Goal: Information Seeking & Learning: Understand process/instructions

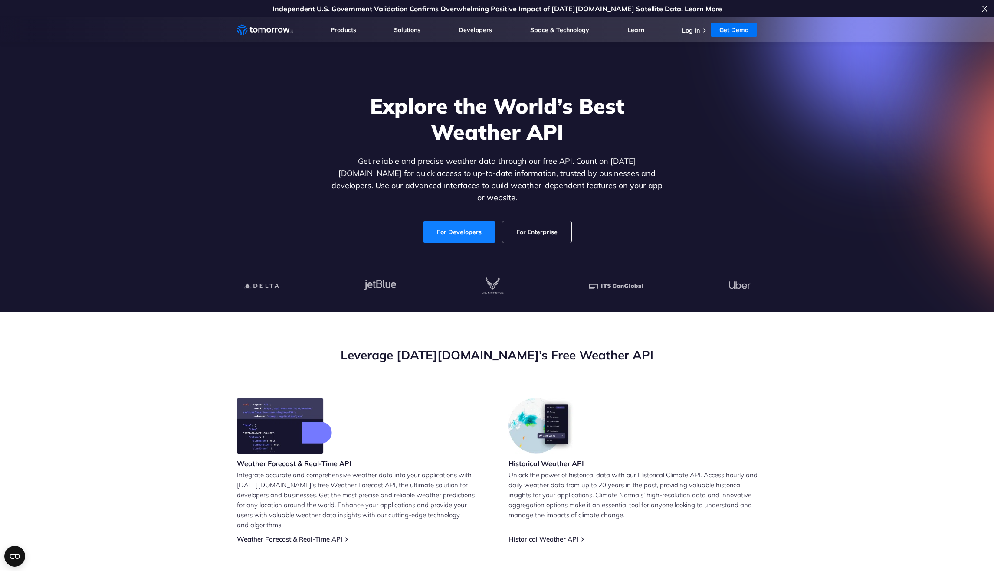
click at [439, 221] on link "For Developers" at bounding box center [459, 232] width 72 height 22
click at [458, 227] on link "For Developers" at bounding box center [459, 232] width 72 height 22
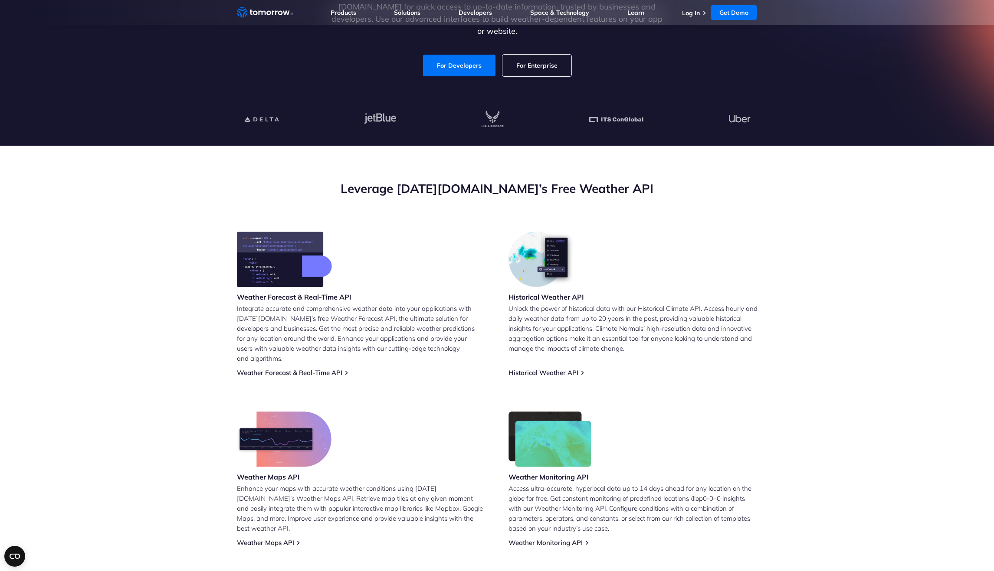
scroll to position [178, 0]
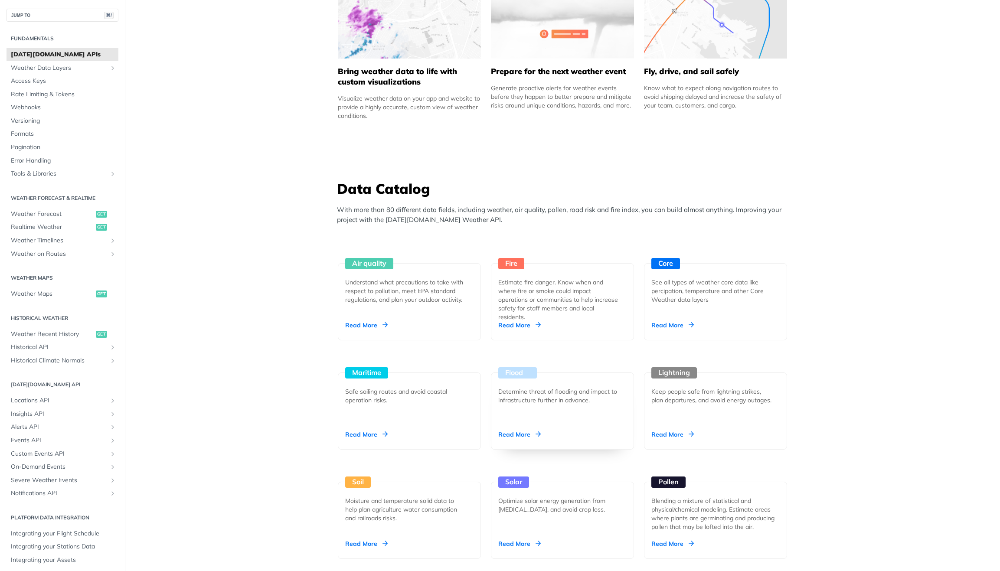
scroll to position [614, 0]
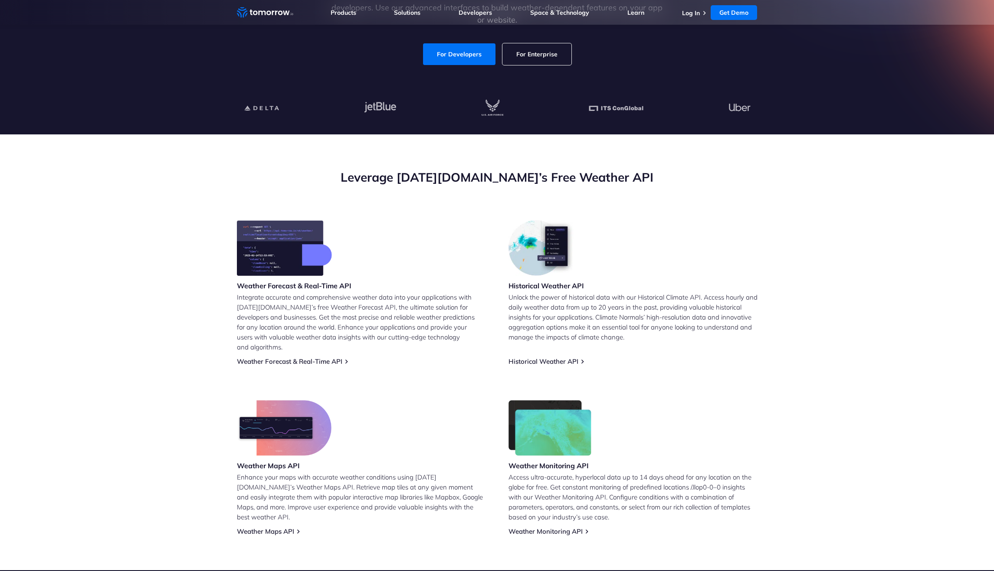
click at [539, 527] on link "Weather Monitoring API" at bounding box center [545, 531] width 74 height 8
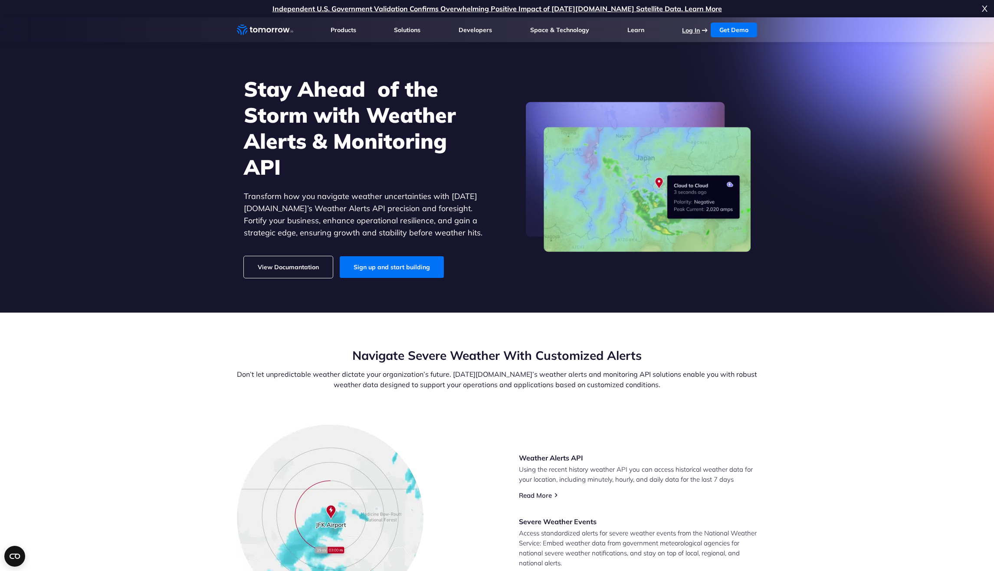
click at [692, 32] on link "Log In" at bounding box center [691, 30] width 18 height 8
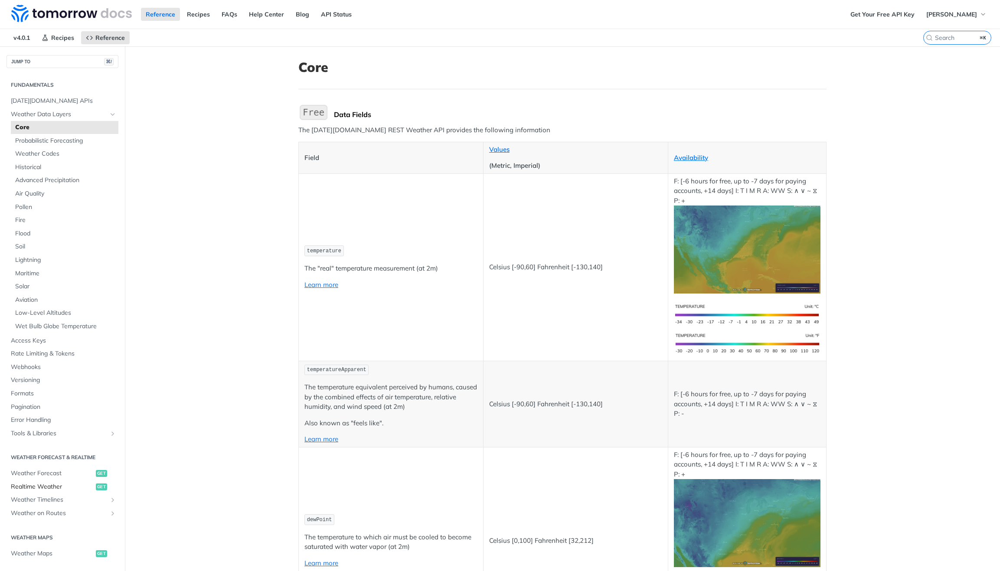
click at [68, 487] on span "Realtime Weather" at bounding box center [52, 487] width 83 height 9
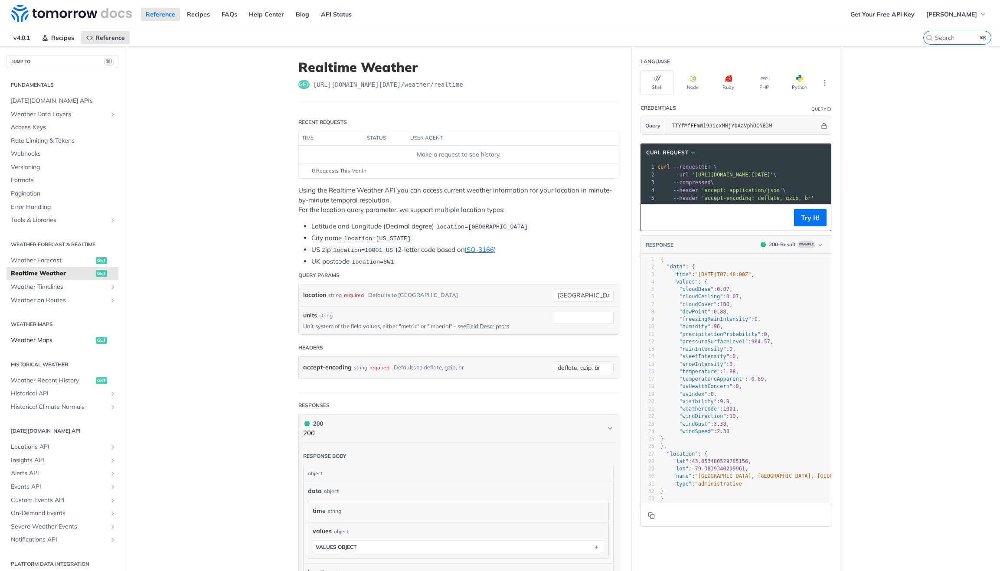
click at [42, 335] on link "Weather Maps get" at bounding box center [63, 340] width 112 height 13
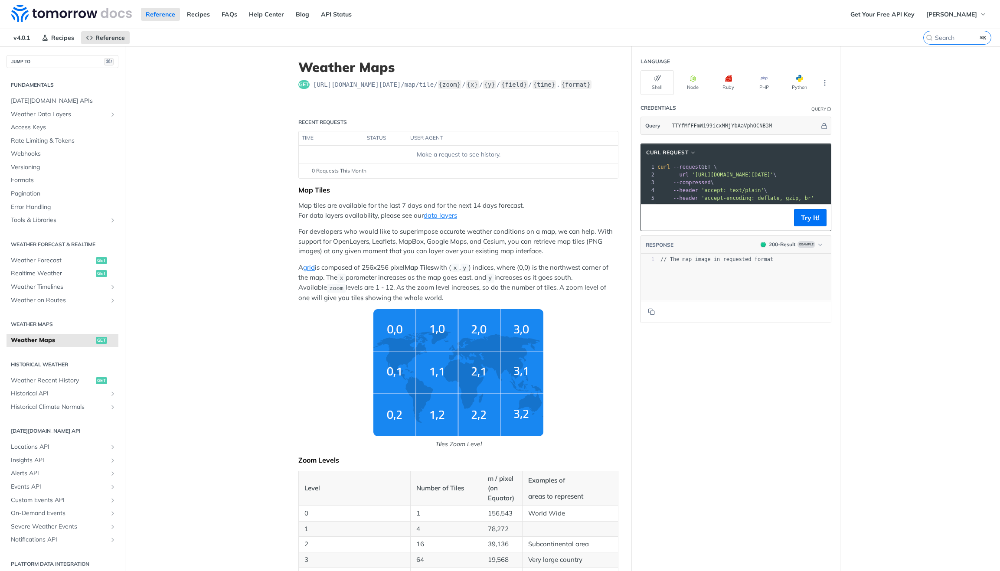
drag, startPoint x: 665, startPoint y: 174, endPoint x: 733, endPoint y: 175, distance: 67.7
click at [733, 175] on span "'https://api.tomorrow.io/v4/map/tile/5/2/3/precipitationIntensity/now.png?apike…" at bounding box center [704, 175] width 82 height 6
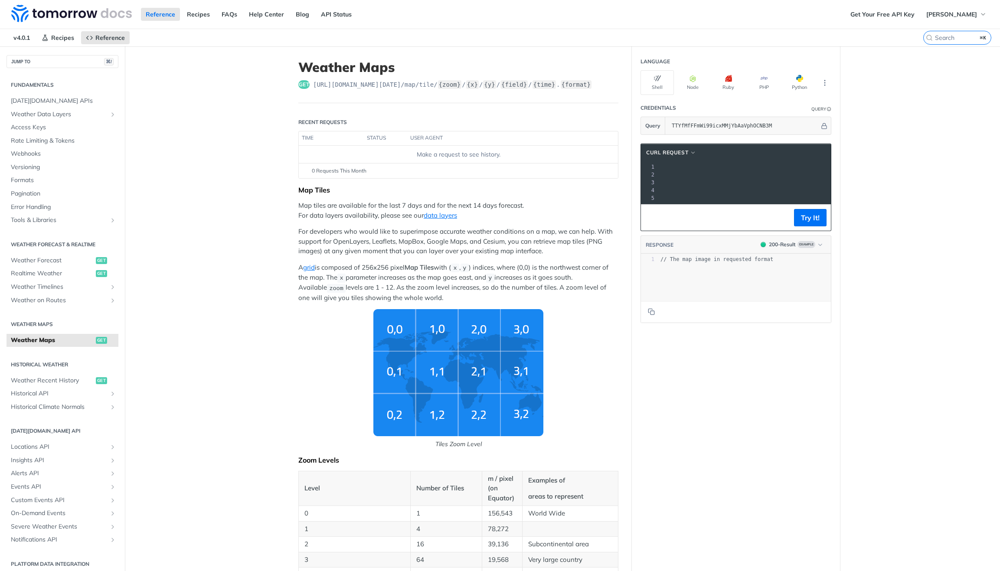
scroll to position [0, 226]
drag, startPoint x: 663, startPoint y: 175, endPoint x: 819, endPoint y: 175, distance: 155.7
click at [554, 175] on span "'https://api.tomorrow.io/v4/map/tile/5/2/3/precipitationIntensity/now.png?apike…" at bounding box center [513, 175] width 82 height 6
copy span "https://api.tomorrow.io/v4/map/tile/5/2/3/precipitationIntensity/now.png?apikey…"
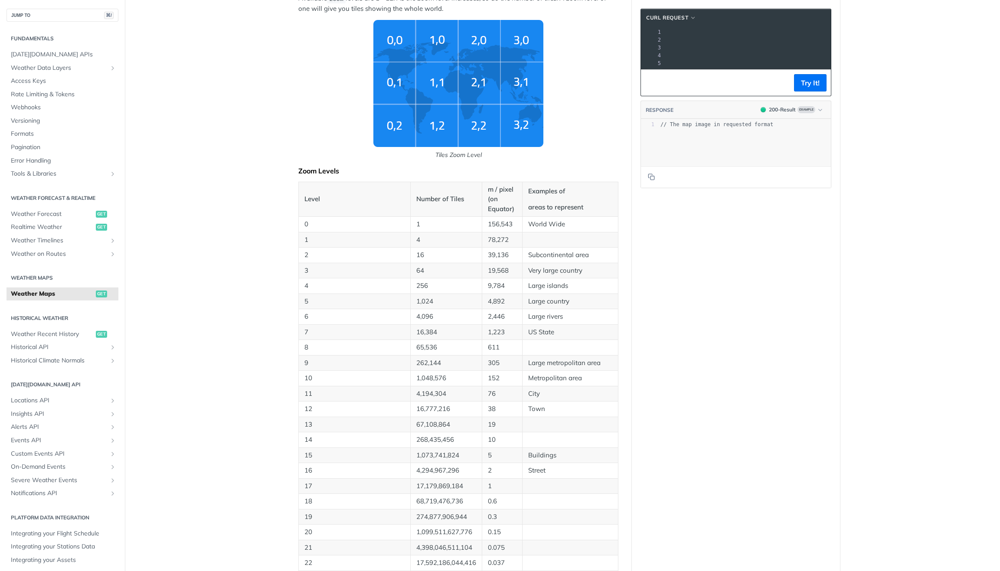
scroll to position [301, 0]
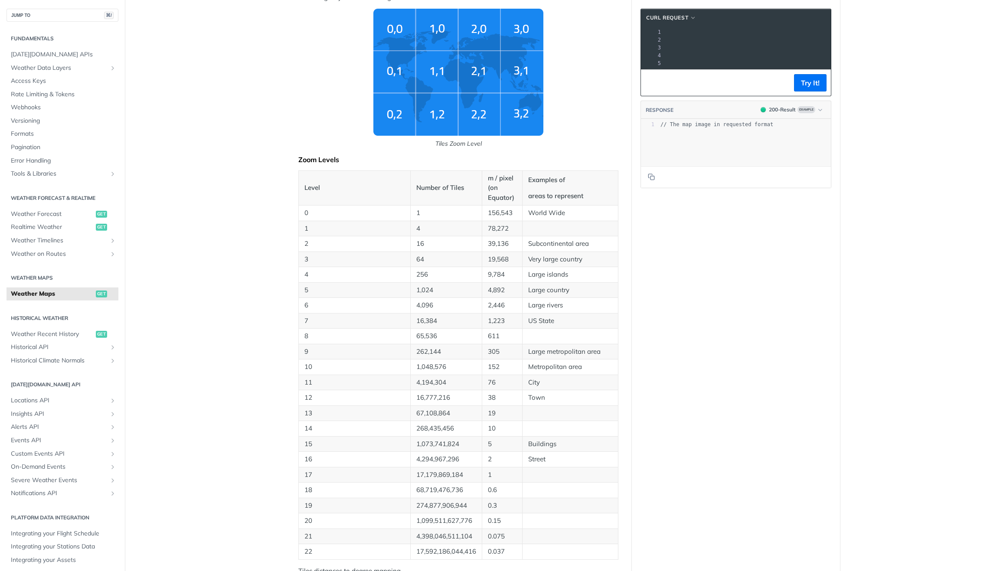
click at [310, 450] on td "15" at bounding box center [355, 444] width 112 height 16
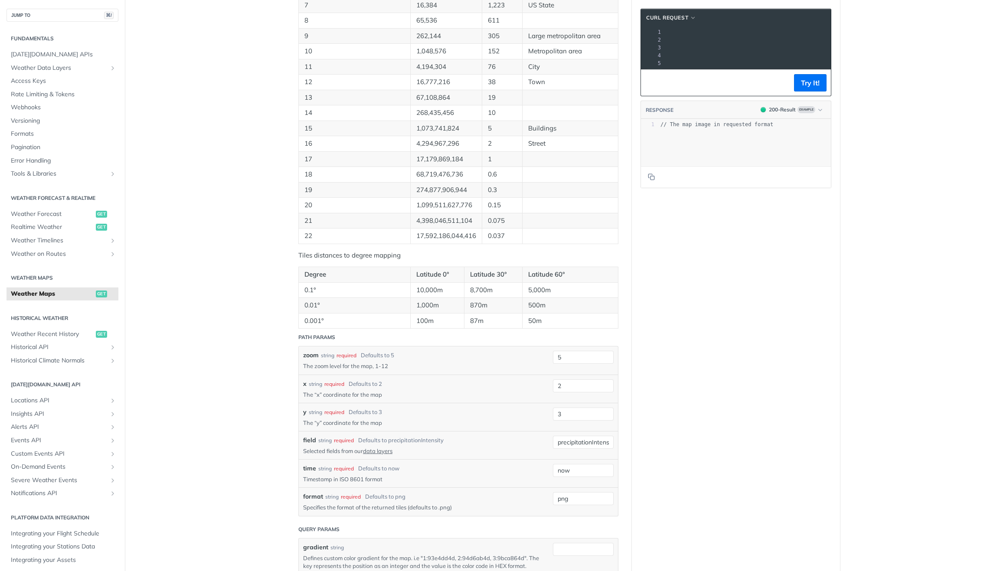
scroll to position [622, 0]
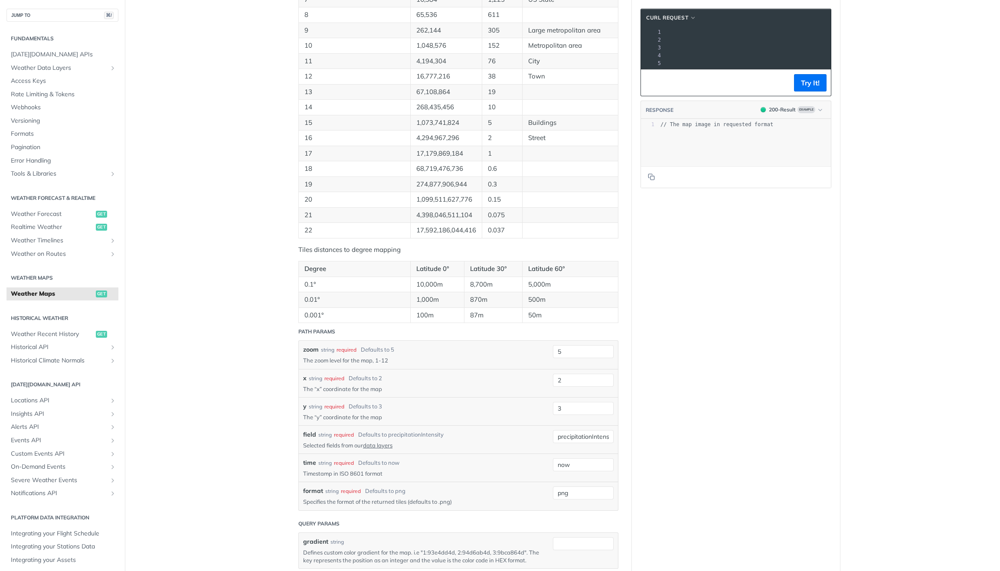
click at [583, 387] on div "x string required Defaults to 2 The “x” coordinate for the map 2" at bounding box center [458, 383] width 311 height 19
click at [583, 382] on input "2" at bounding box center [583, 380] width 61 height 13
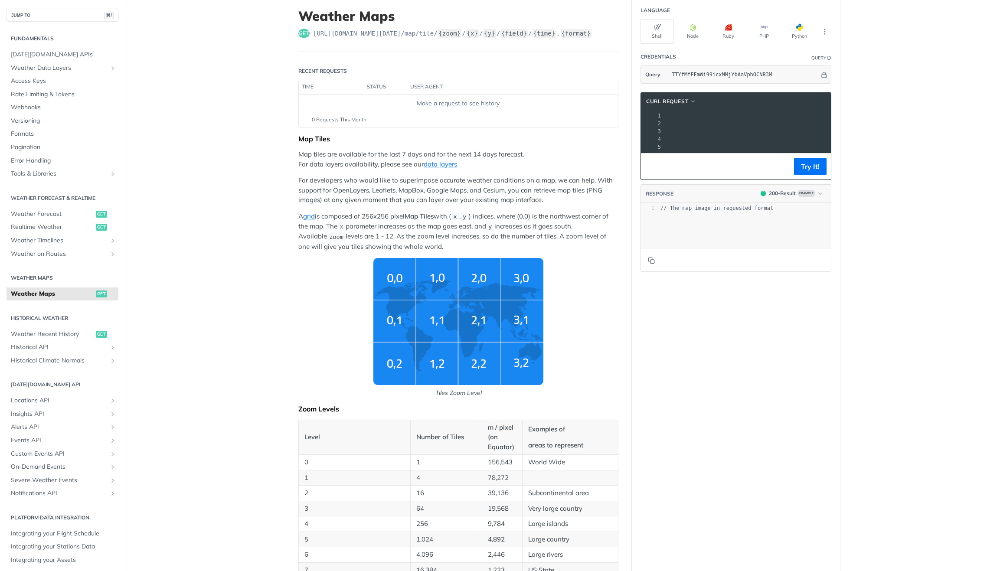
scroll to position [0, 0]
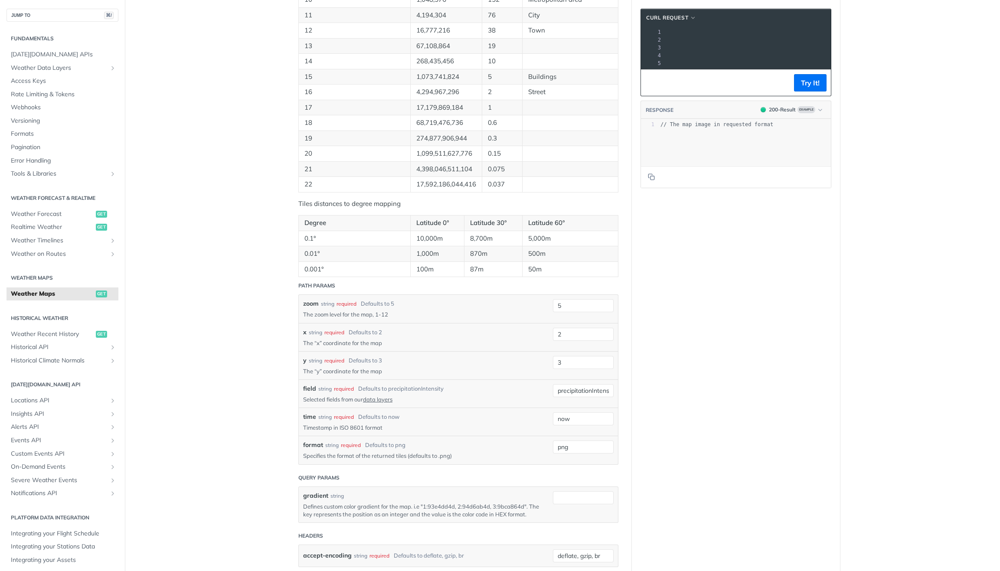
scroll to position [674, 0]
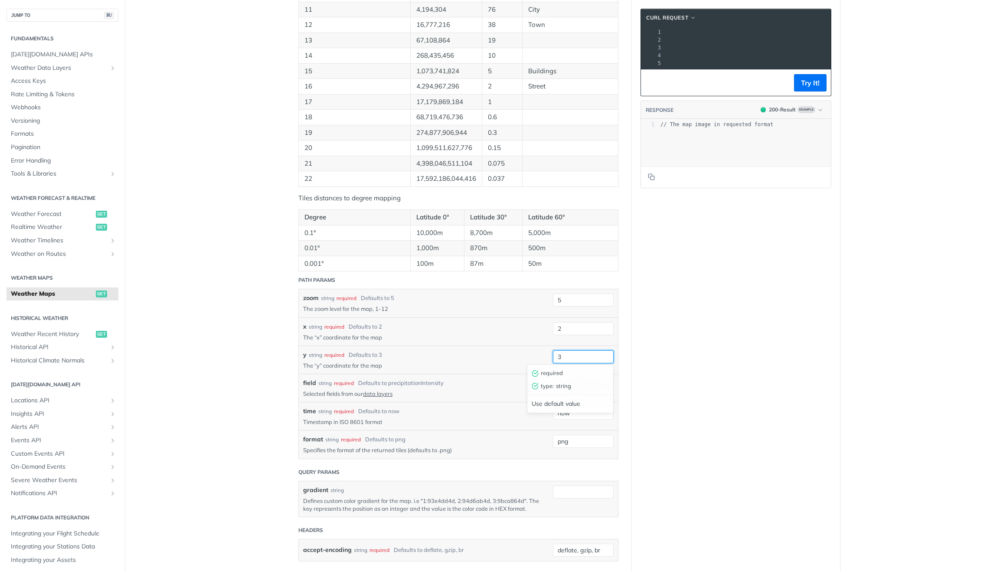
drag, startPoint x: 583, startPoint y: 357, endPoint x: 541, endPoint y: 355, distance: 42.2
click at [541, 355] on div "y string required Defaults to 3 The “y” coordinate for the map 3 required type …" at bounding box center [458, 359] width 311 height 19
click at [541, 355] on div "y string required Defaults to 3 The “y” coordinate for the map 3" at bounding box center [458, 359] width 311 height 19
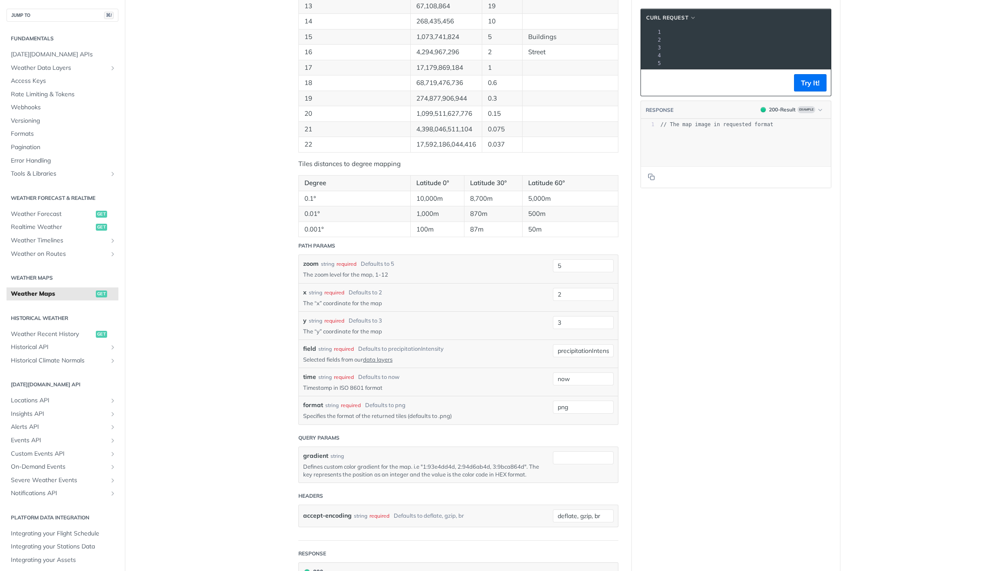
scroll to position [713, 0]
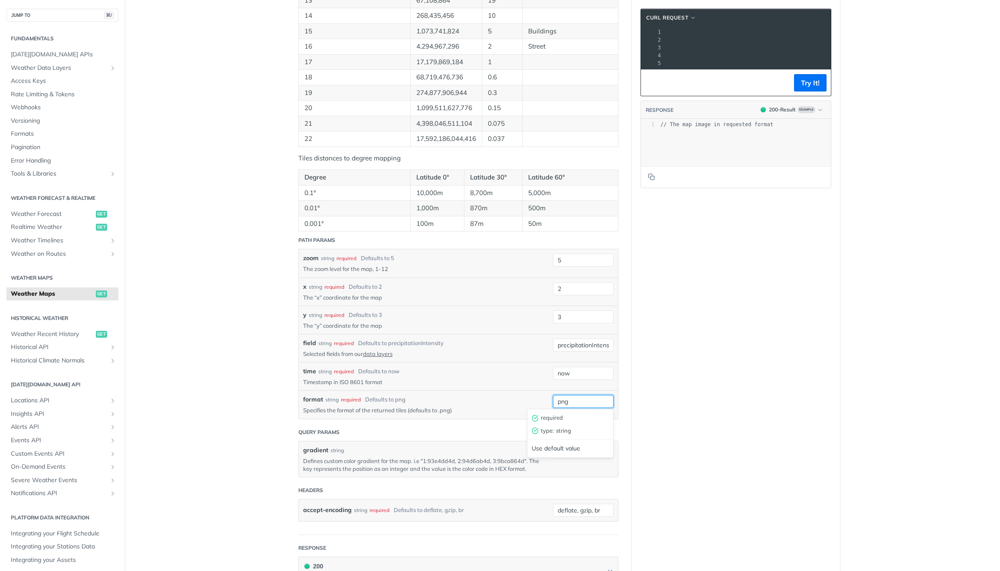
click at [576, 399] on input "png" at bounding box center [583, 401] width 61 height 13
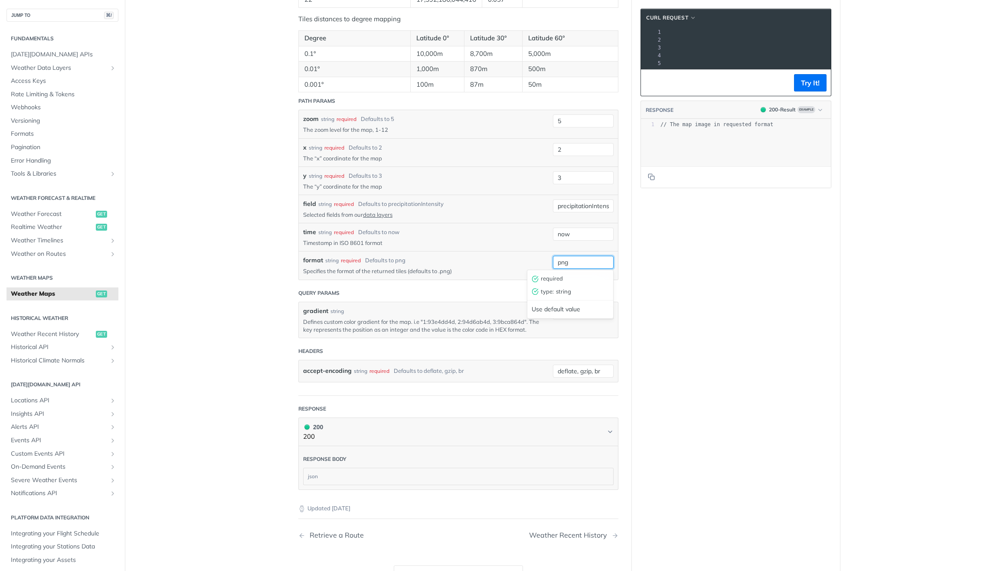
scroll to position [897, 0]
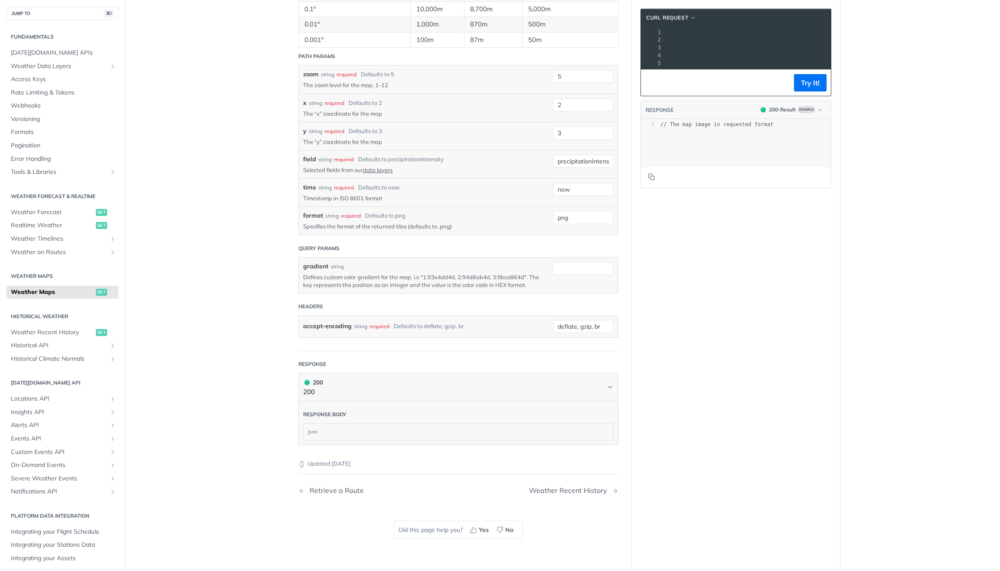
click at [573, 403] on header "Response body" at bounding box center [458, 413] width 311 height 22
click at [560, 425] on div "json" at bounding box center [459, 432] width 310 height 16
click at [315, 431] on div "json" at bounding box center [459, 432] width 310 height 16
click at [310, 433] on div "json" at bounding box center [459, 432] width 310 height 16
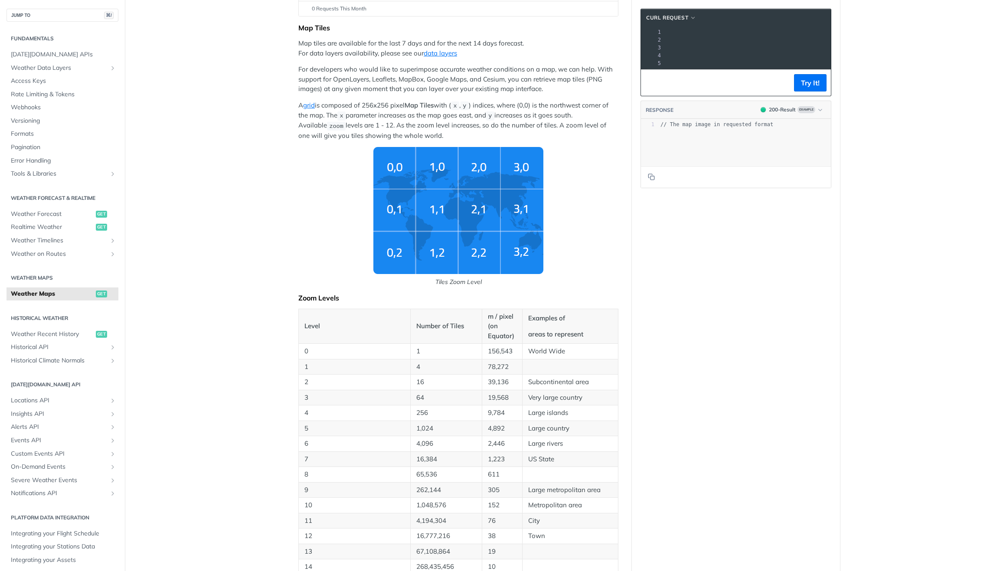
scroll to position [145, 0]
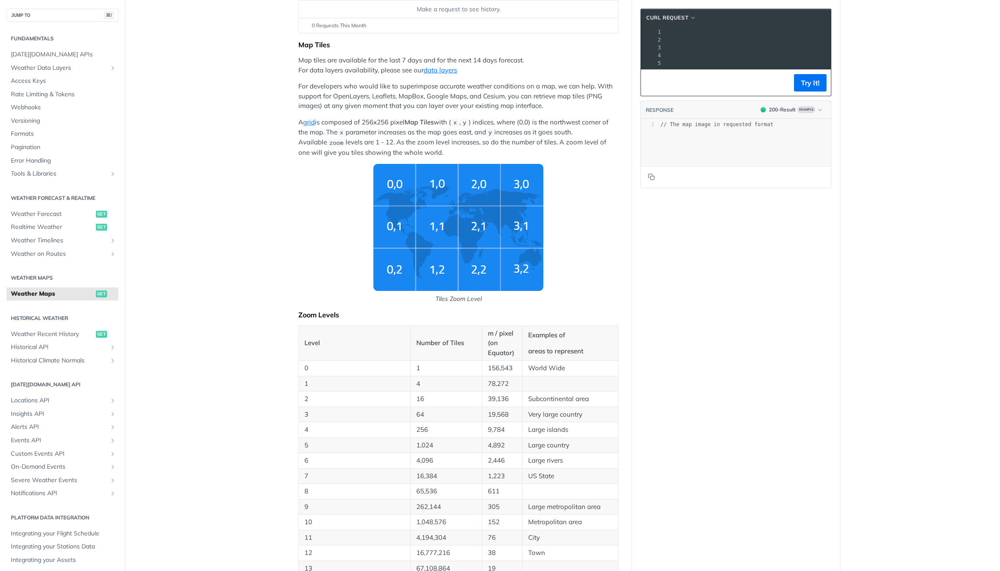
click at [399, 402] on p "2" at bounding box center [354, 399] width 100 height 10
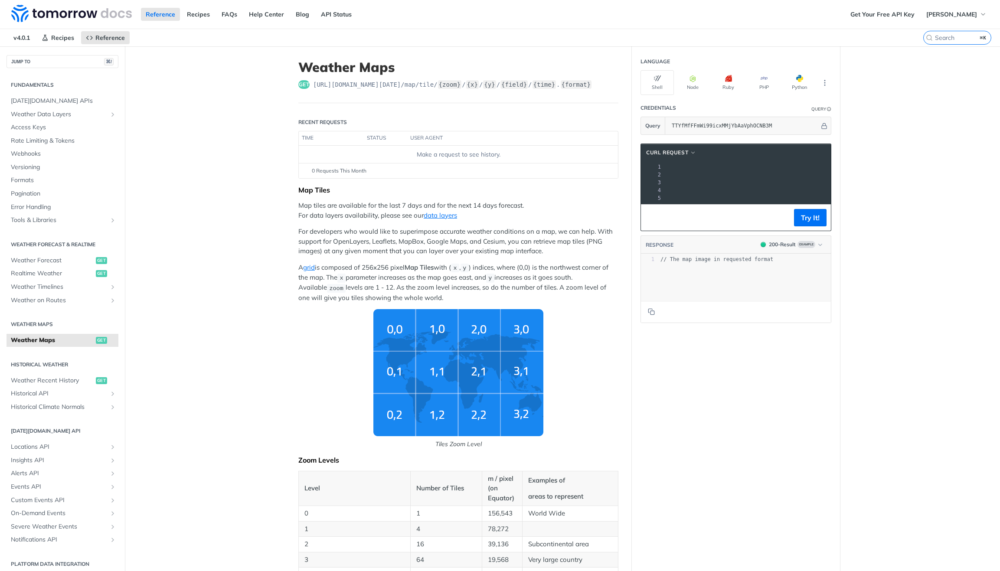
scroll to position [0, 54]
drag, startPoint x: 817, startPoint y: 176, endPoint x: 804, endPoint y: 177, distance: 13.1
click at [720, 177] on span "'https://api.tomorrow.io/v4/map/tile/5/2/3/precipitationIntensity/now.png?apike…" at bounding box center [679, 175] width 82 height 6
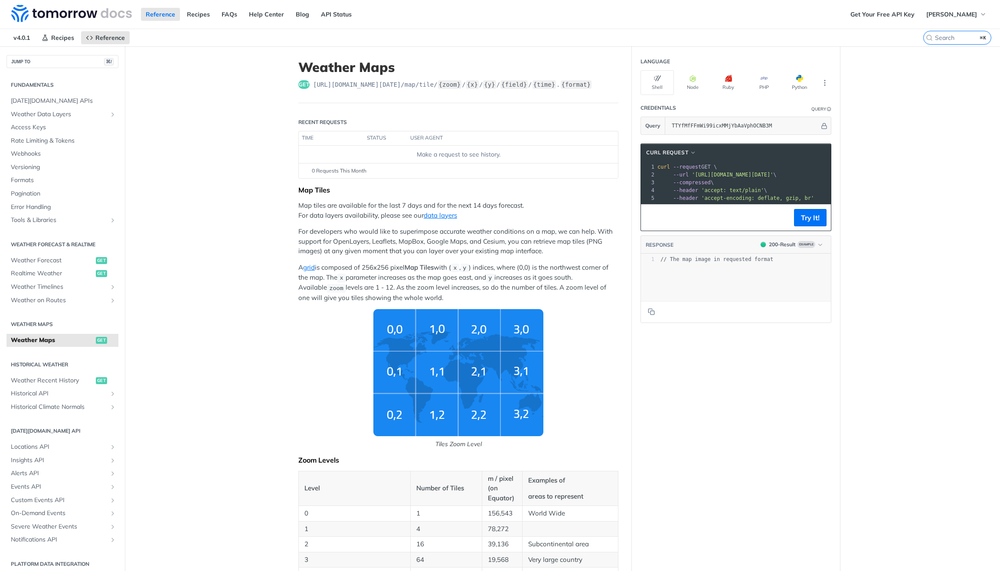
drag, startPoint x: 818, startPoint y: 176, endPoint x: 692, endPoint y: 175, distance: 125.4
click at [692, 175] on span "'https://api.tomorrow.io/v4/map/tile/5/2/3/precipitationIntensity/now.png?apike…" at bounding box center [733, 175] width 82 height 6
copy span "https://api.tomorrow.io/v4/map/tile/5/2/3/precipitationIntensity/now.png?apikey…"
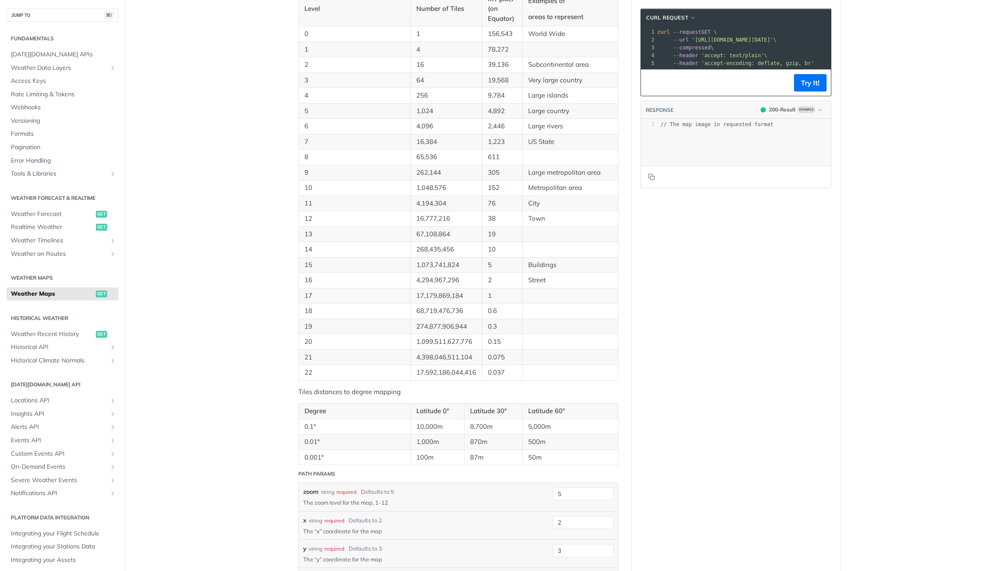
scroll to position [664, 0]
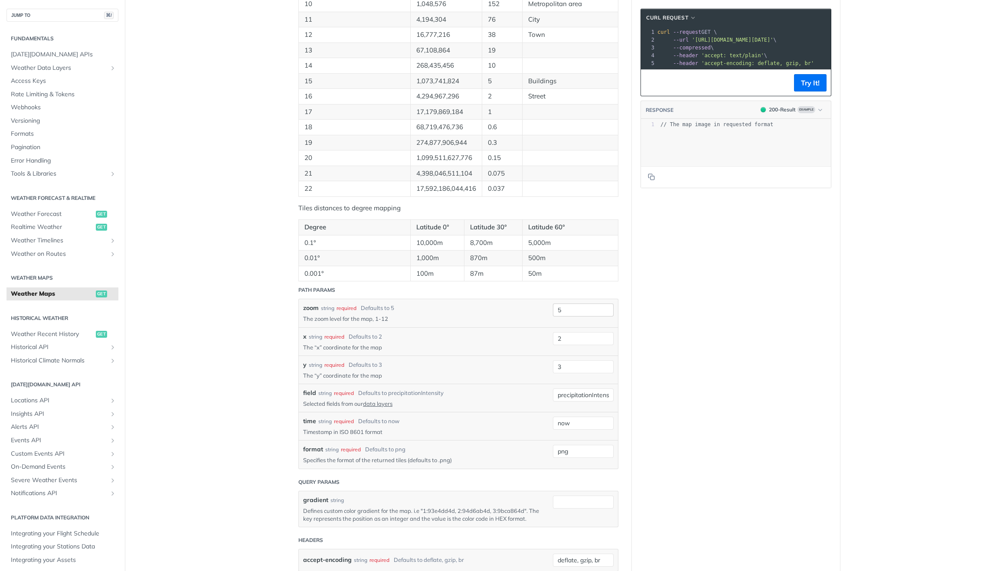
click at [553, 311] on div "5" at bounding box center [583, 310] width 61 height 13
click at [553, 309] on input "5" at bounding box center [583, 310] width 61 height 13
type input "15"
click at [446, 317] on p "The zoom level for the map, 1-12" at bounding box center [421, 319] width 237 height 8
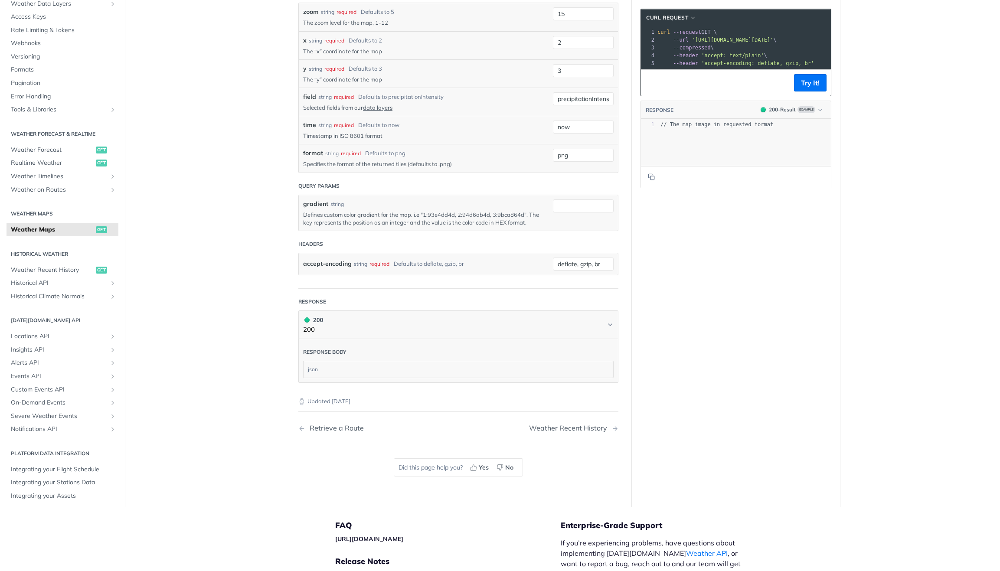
scroll to position [1004, 0]
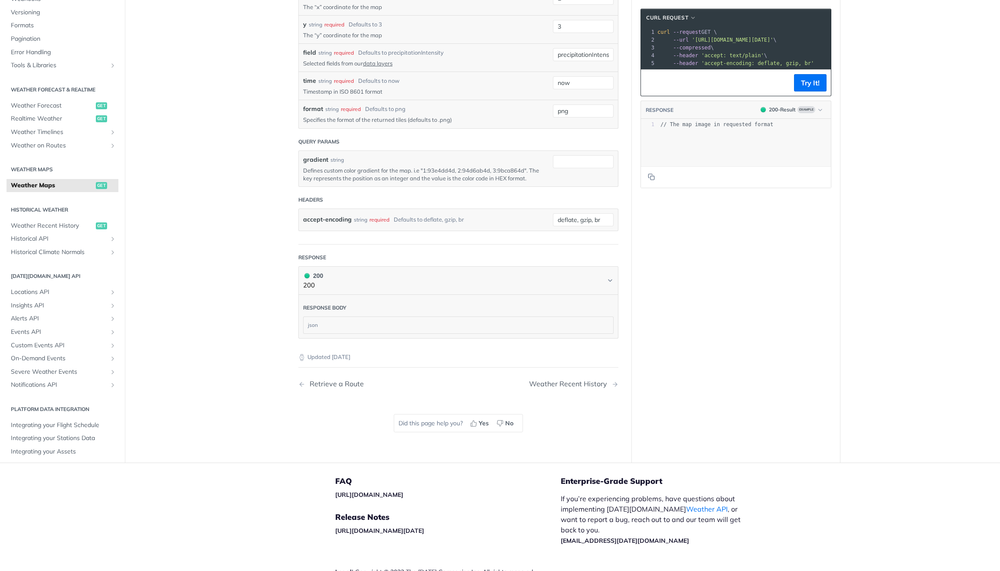
click at [368, 327] on div "json" at bounding box center [459, 325] width 310 height 16
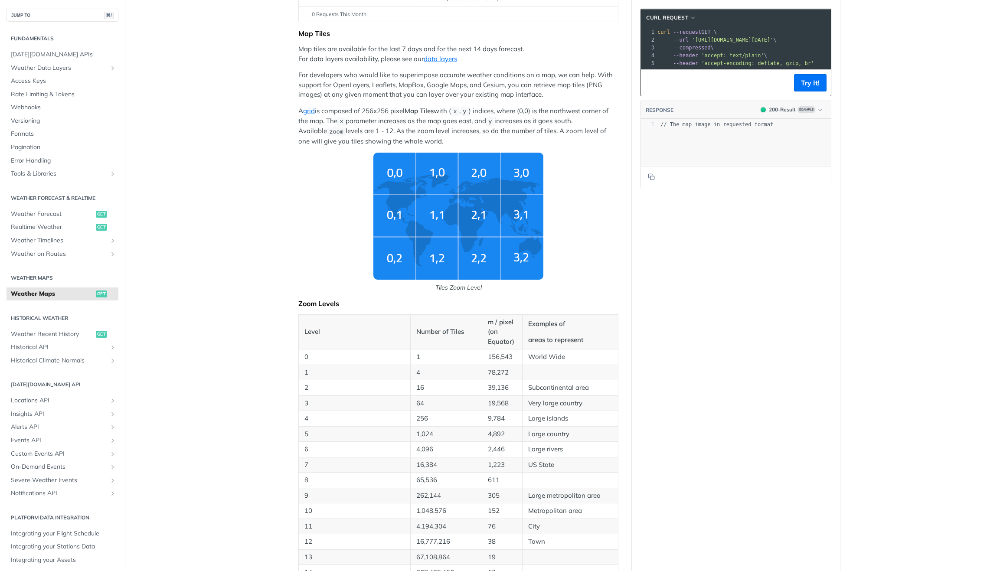
scroll to position [151, 0]
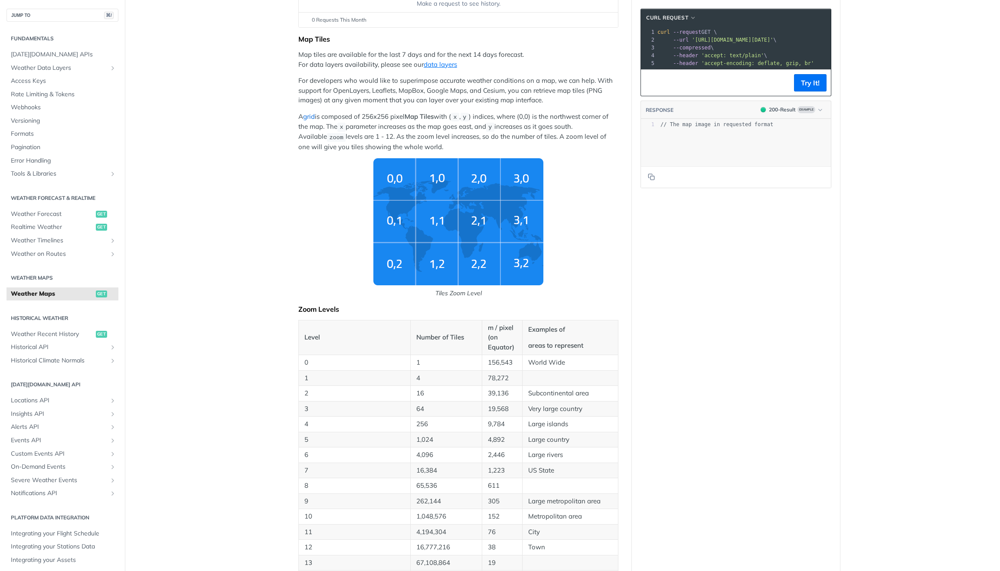
click at [305, 115] on link "grid" at bounding box center [309, 116] width 12 height 8
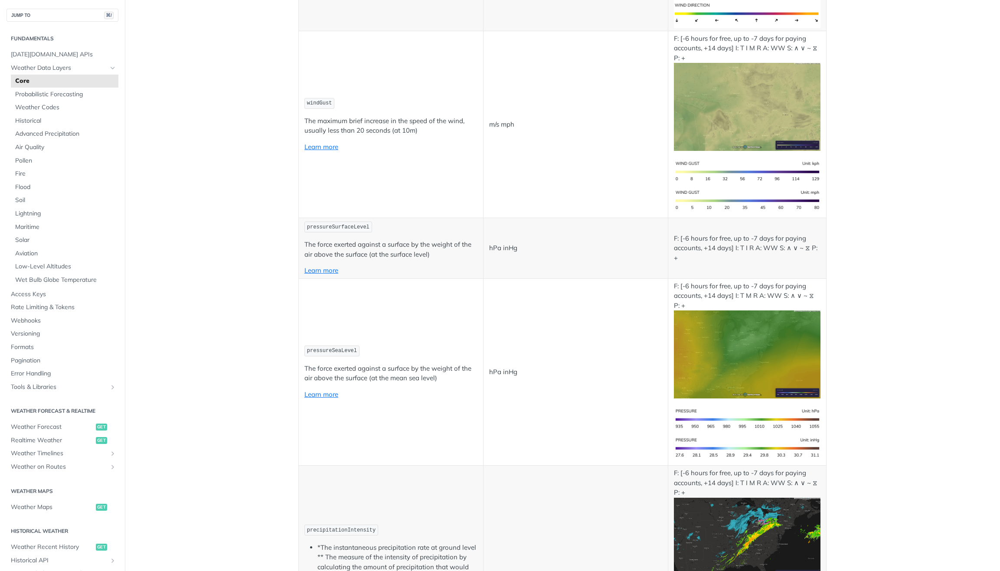
scroll to position [1274, 0]
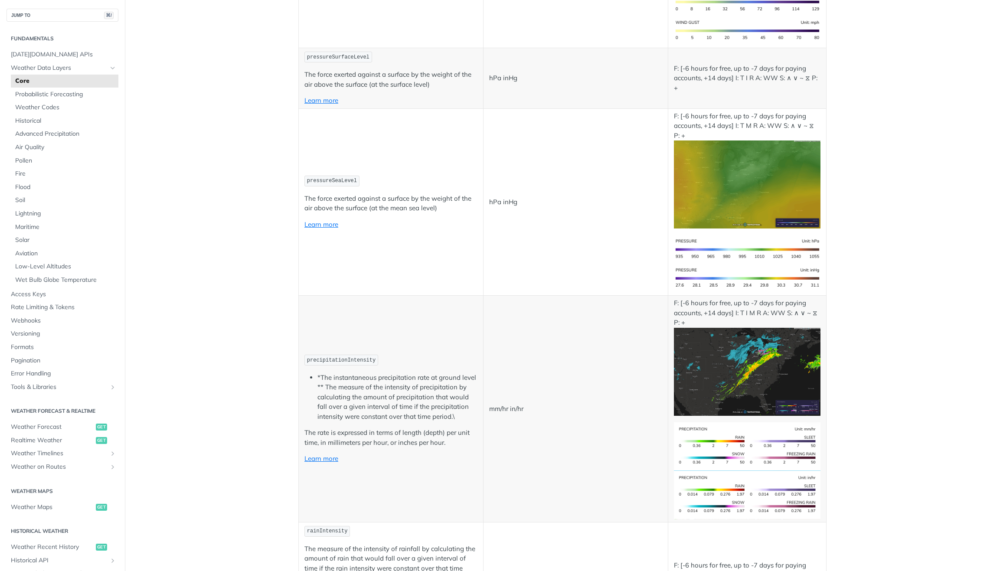
click at [735, 368] on img "Expand image" at bounding box center [747, 372] width 147 height 88
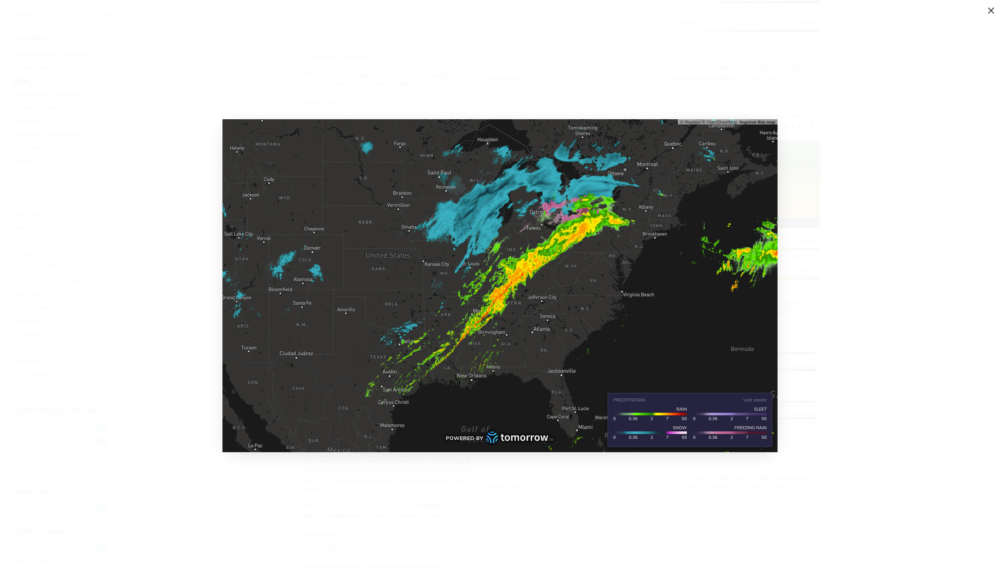
click at [507, 238] on img "Collapse image" at bounding box center [500, 285] width 555 height 333
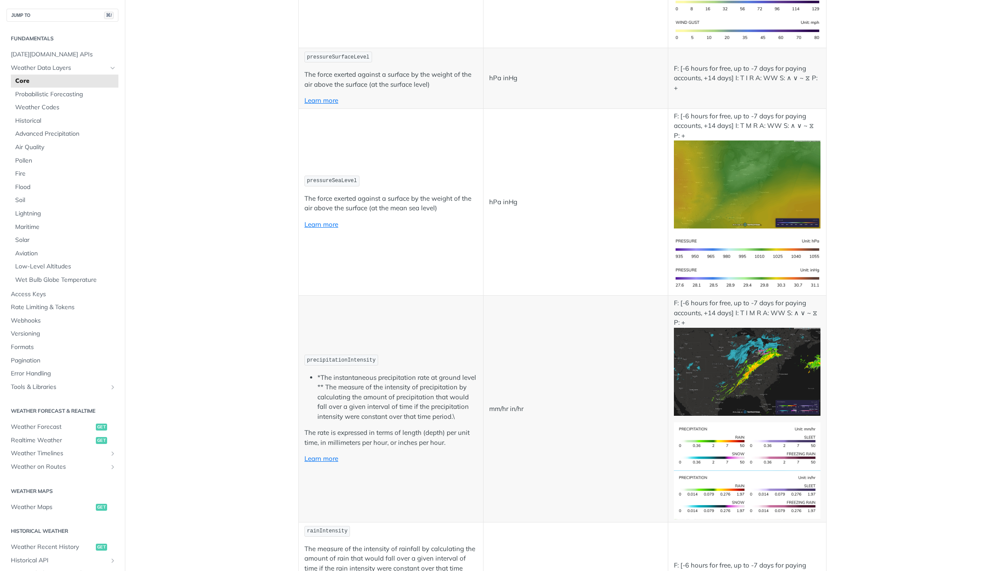
click at [716, 365] on img "Expand image" at bounding box center [747, 372] width 147 height 88
